Goal: Task Accomplishment & Management: Complete application form

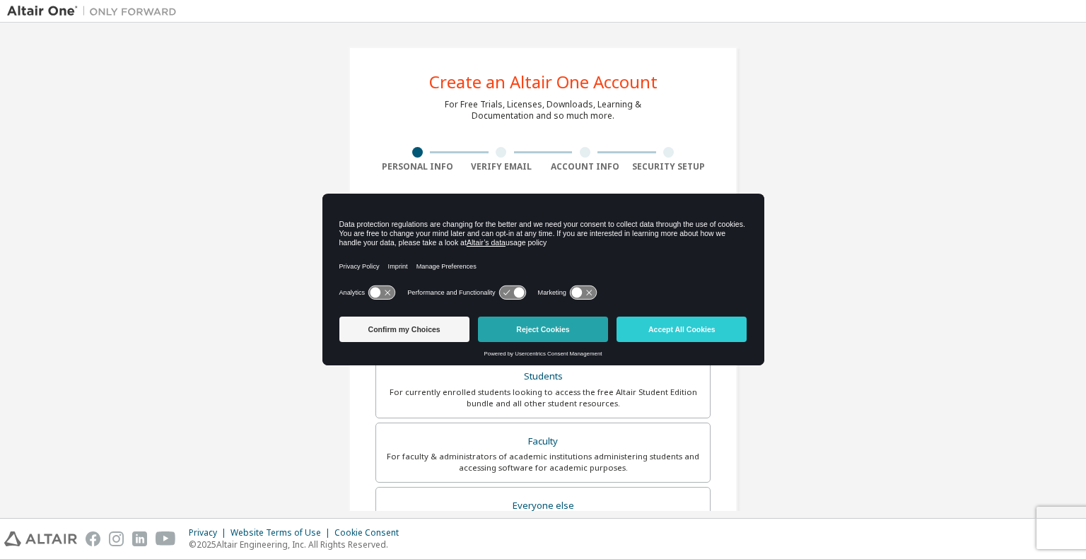
click at [525, 327] on button "Reject Cookies" at bounding box center [543, 329] width 130 height 25
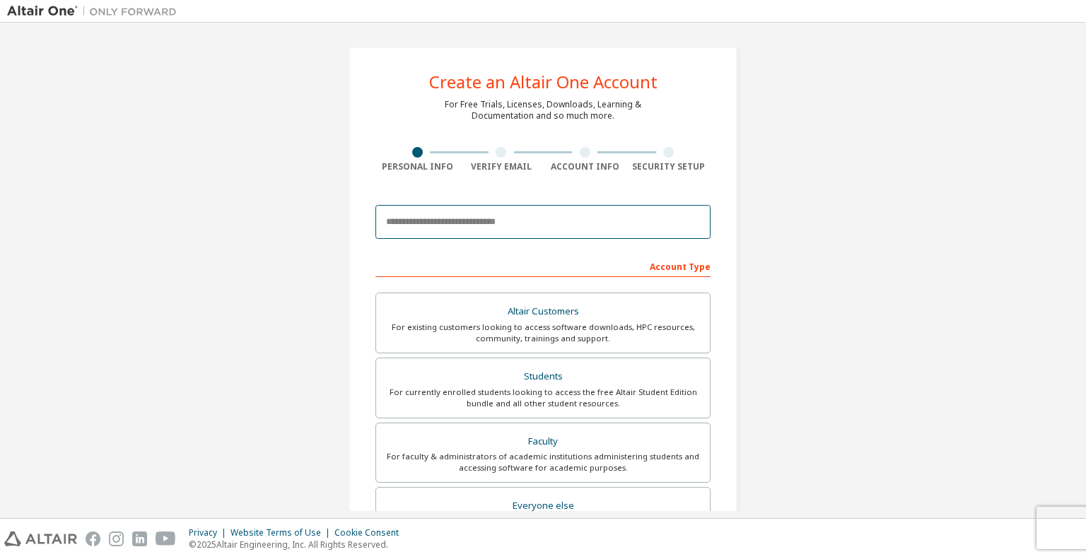
click at [479, 223] on input "email" at bounding box center [543, 222] width 335 height 34
type input "**********"
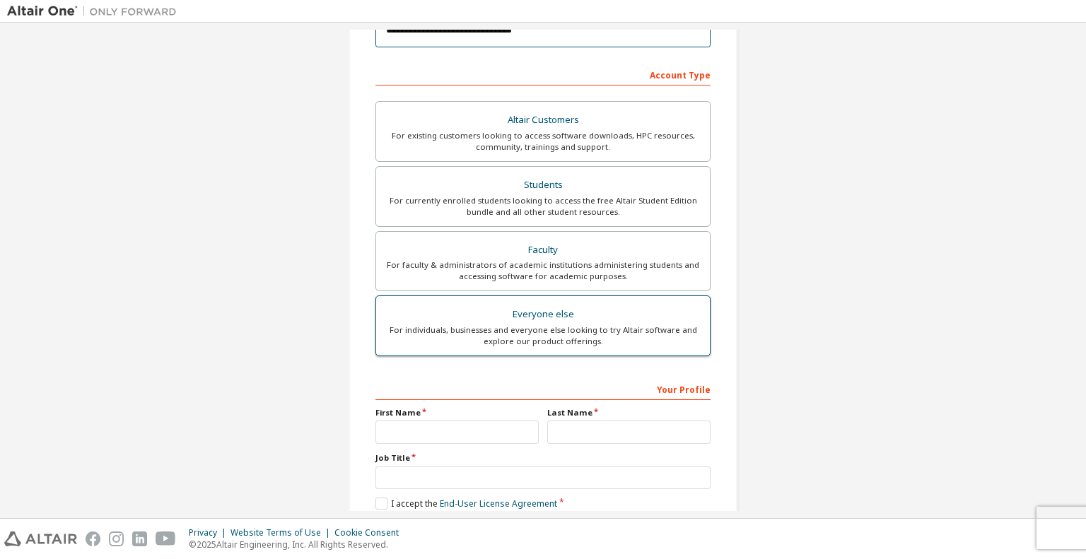
scroll to position [264, 0]
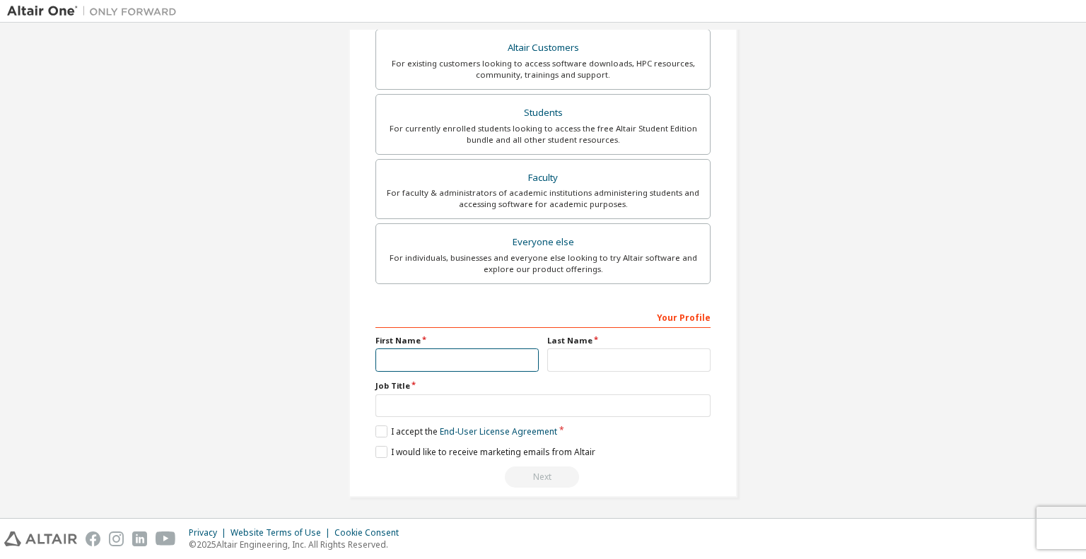
click at [453, 361] on input "text" at bounding box center [457, 360] width 163 height 23
type input "**********"
click at [602, 356] on input "text" at bounding box center [628, 360] width 163 height 23
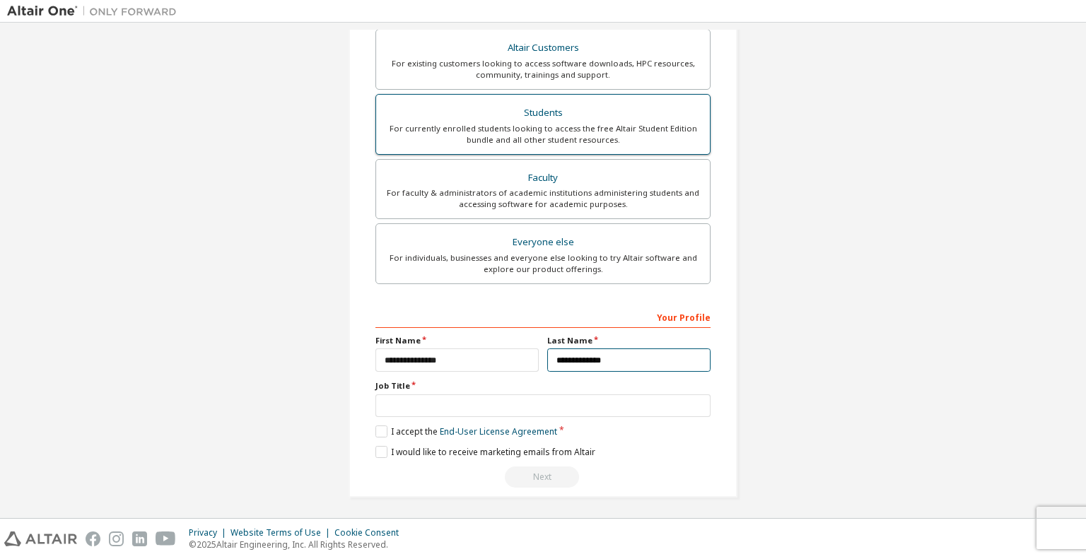
type input "**********"
click at [577, 120] on div "Students" at bounding box center [543, 113] width 317 height 20
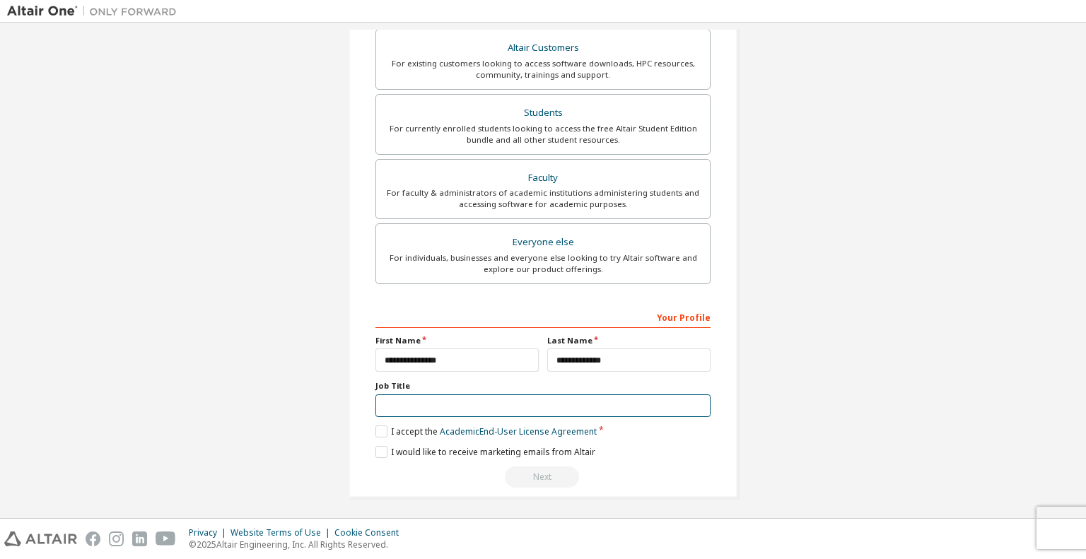
click at [436, 405] on input "text" at bounding box center [543, 406] width 335 height 23
click at [379, 427] on label "I accept the Academic End-User License Agreement" at bounding box center [486, 432] width 221 height 12
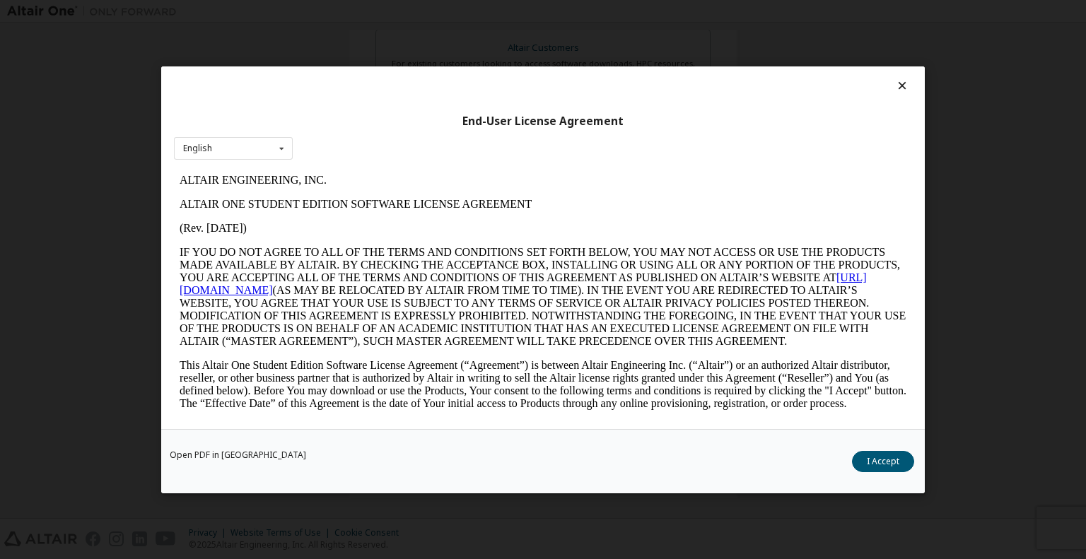
scroll to position [0, 0]
click at [886, 467] on button "I Accept" at bounding box center [883, 461] width 62 height 21
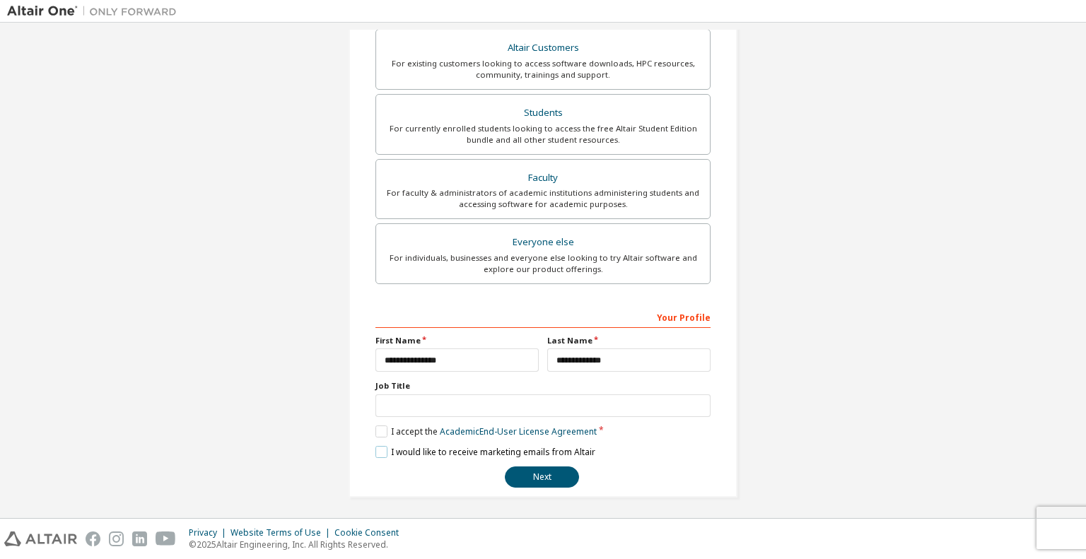
click at [376, 453] on label "I would like to receive marketing emails from Altair" at bounding box center [486, 452] width 220 height 12
click at [549, 475] on button "Next" at bounding box center [542, 477] width 74 height 21
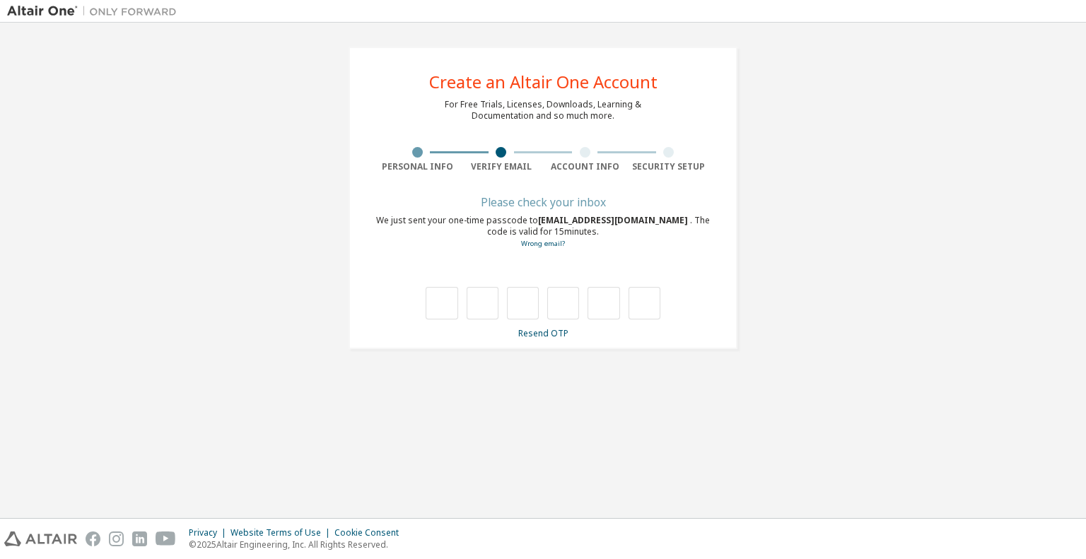
type input "*"
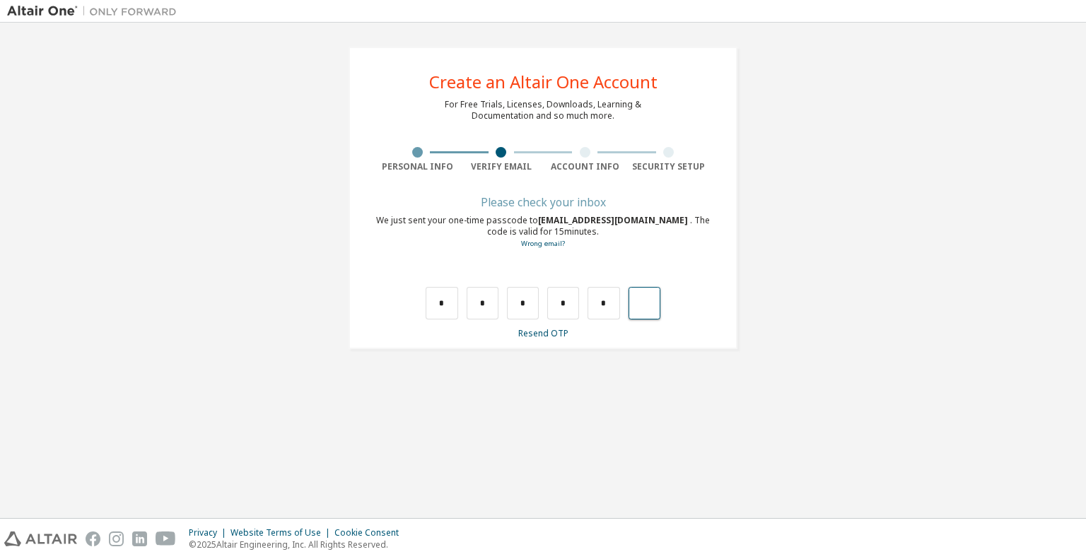
type input "*"
